Goal: Task Accomplishment & Management: Complete application form

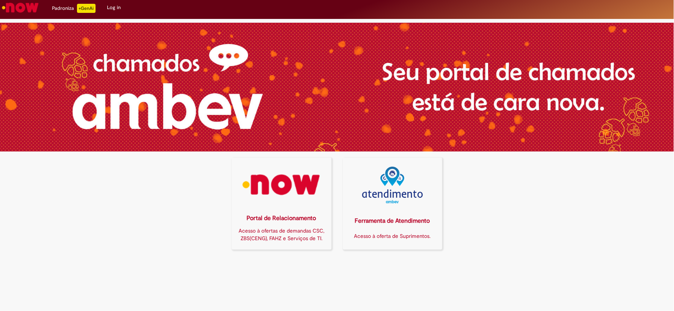
click at [265, 180] on img at bounding box center [282, 185] width 90 height 37
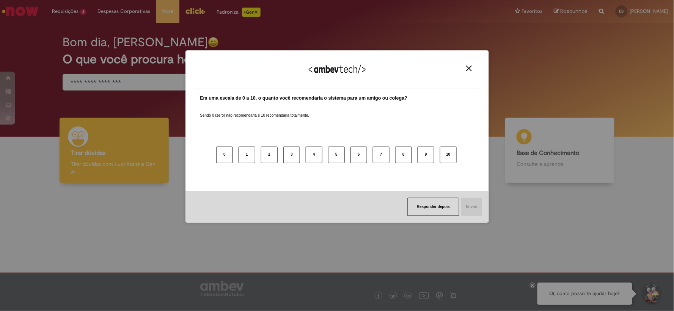
drag, startPoint x: 467, startPoint y: 68, endPoint x: 217, endPoint y: 21, distance: 254.9
click at [467, 68] on img "Close" at bounding box center [469, 69] width 6 height 6
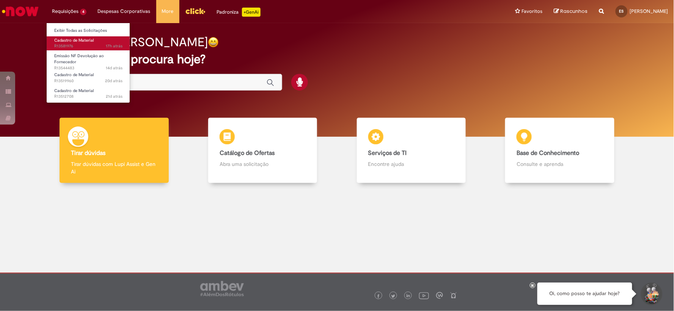
click at [66, 41] on span "Cadastro de Material" at bounding box center [73, 41] width 39 height 6
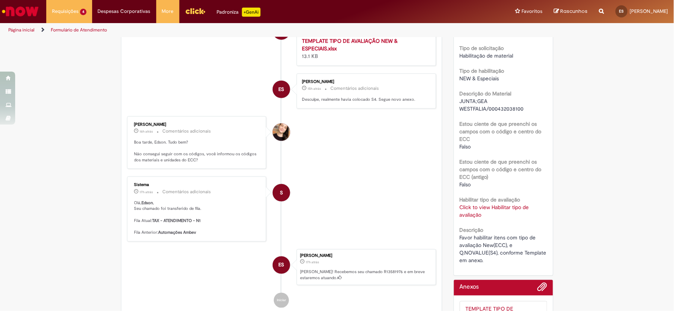
scroll to position [295, 0]
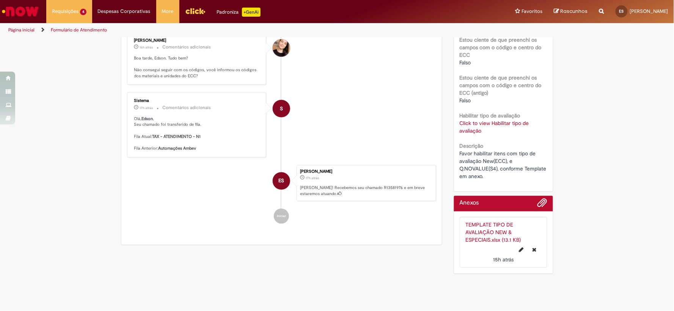
click at [486, 241] on link "TEMPLATE TIPO DE AVALIAÇÃO NEW & ESPECIAIS.xlsx (13.1 KB)" at bounding box center [493, 233] width 55 height 22
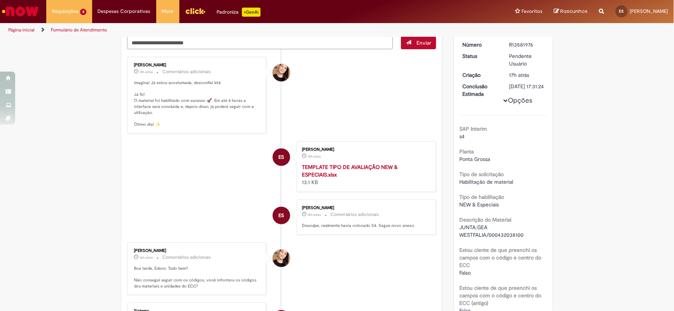
scroll to position [0, 0]
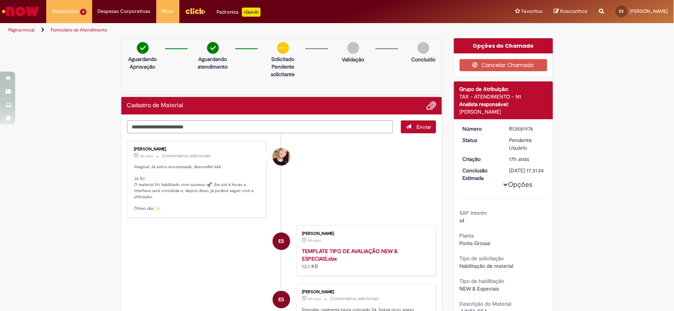
click at [207, 129] on textarea "Digite sua mensagem aqui..." at bounding box center [260, 127] width 266 height 13
type textarea "*"
type textarea "**********"
click at [277, 158] on div "Sabrina De Vasconcelos" at bounding box center [281, 156] width 17 height 17
